Goal: Contribute content: Contribute content

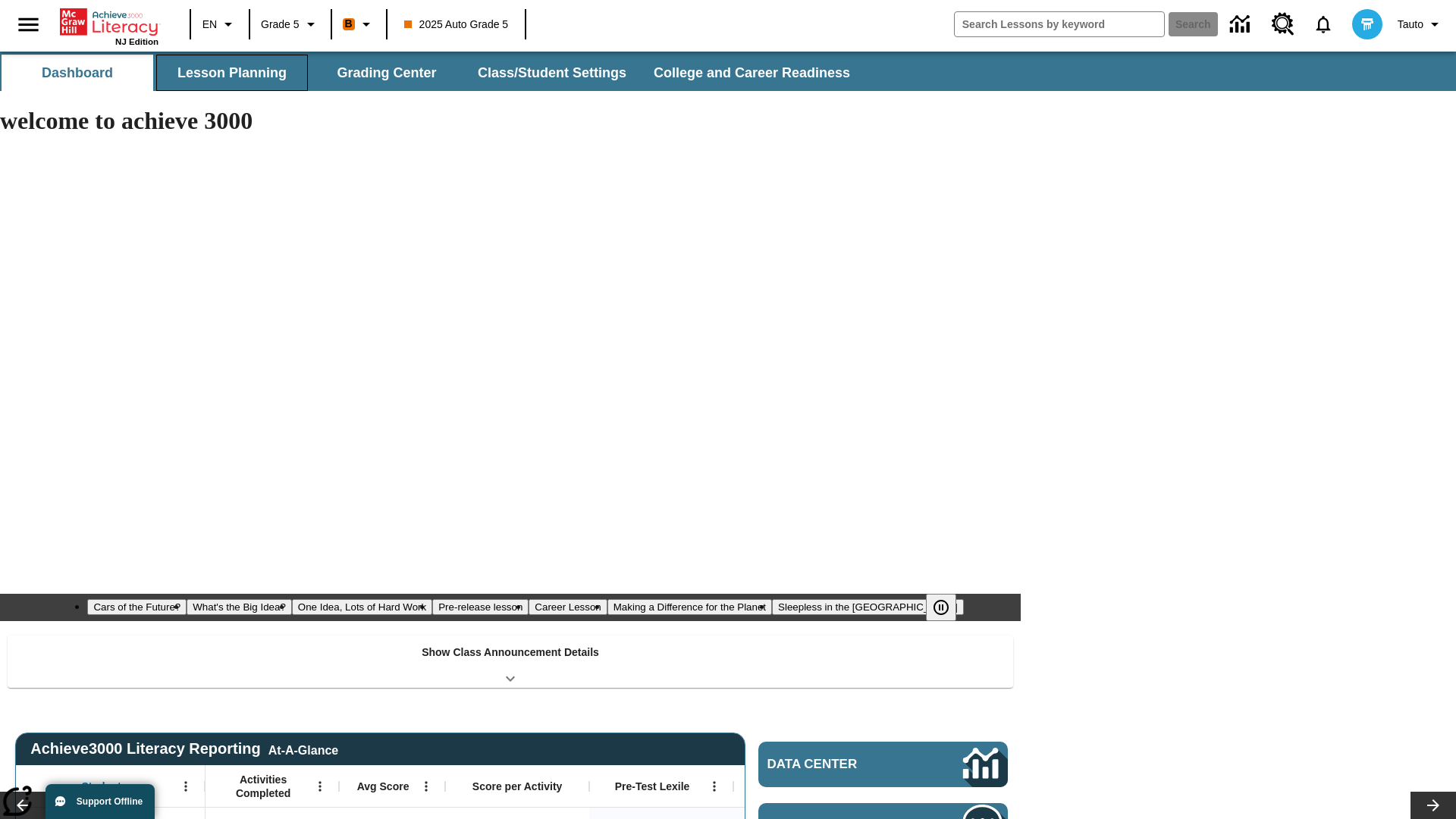
click at [232, 72] on button "Lesson Planning" at bounding box center [232, 73] width 152 height 37
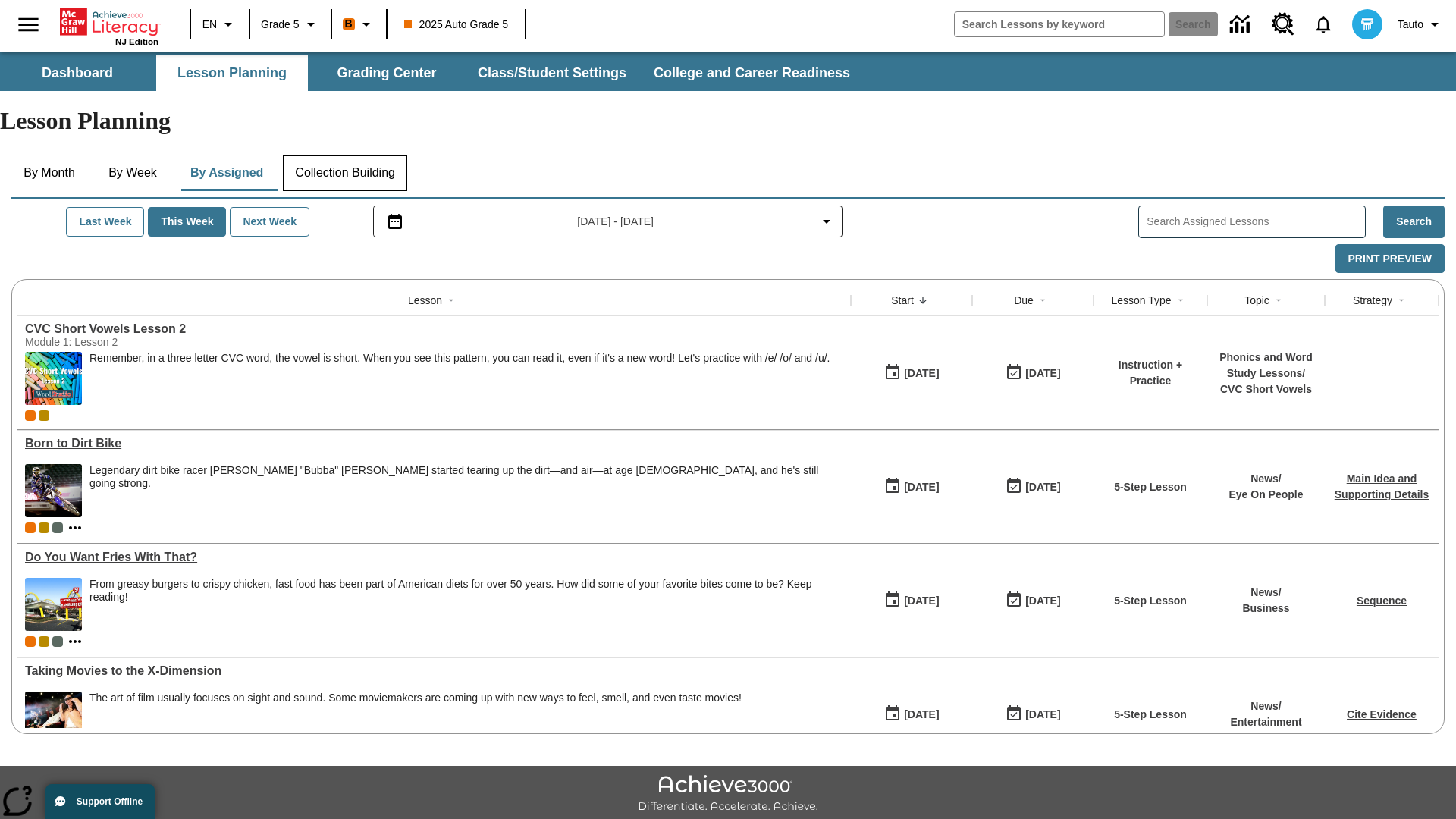
click at [350, 155] on button "Collection Building" at bounding box center [345, 173] width 124 height 37
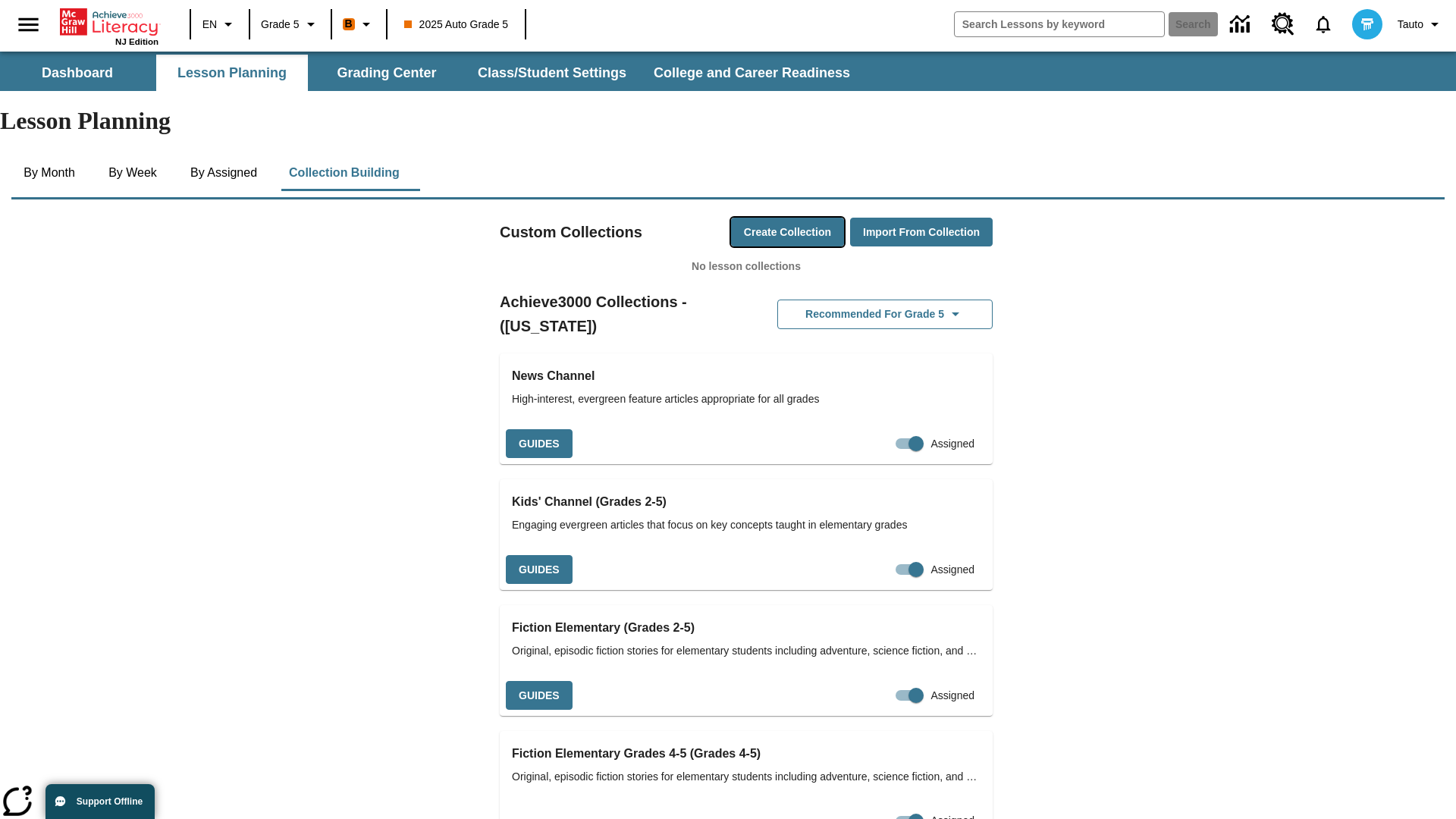
click at [758, 217] on button "Create Collection" at bounding box center [788, 232] width 113 height 30
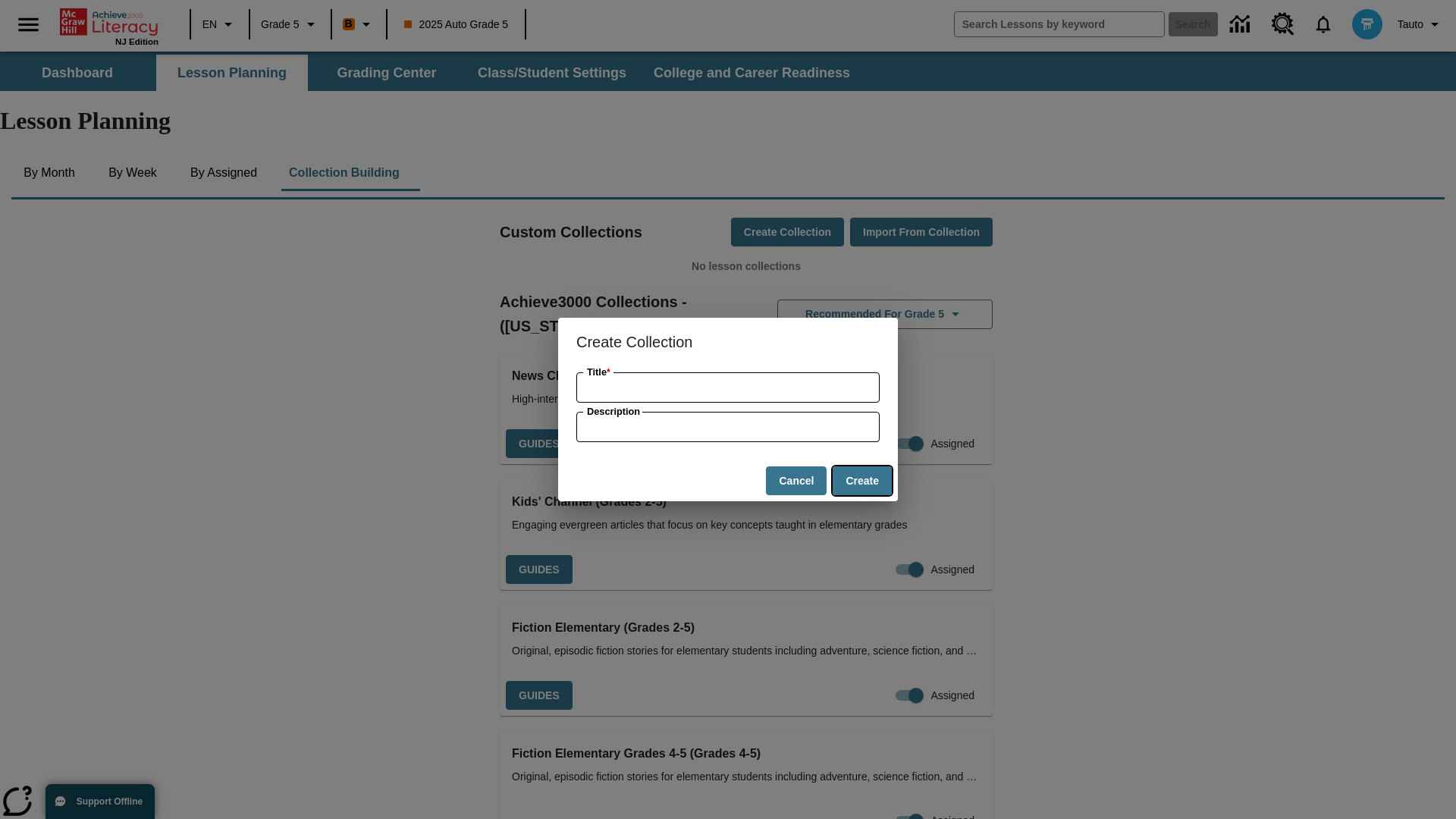
click at [862, 480] on button "Create" at bounding box center [862, 481] width 59 height 30
type input "Handmade Soft Mouse"
type input "some collection description"
click at [862, 480] on button "Create" at bounding box center [862, 481] width 59 height 30
